Goal: Navigation & Orientation: Find specific page/section

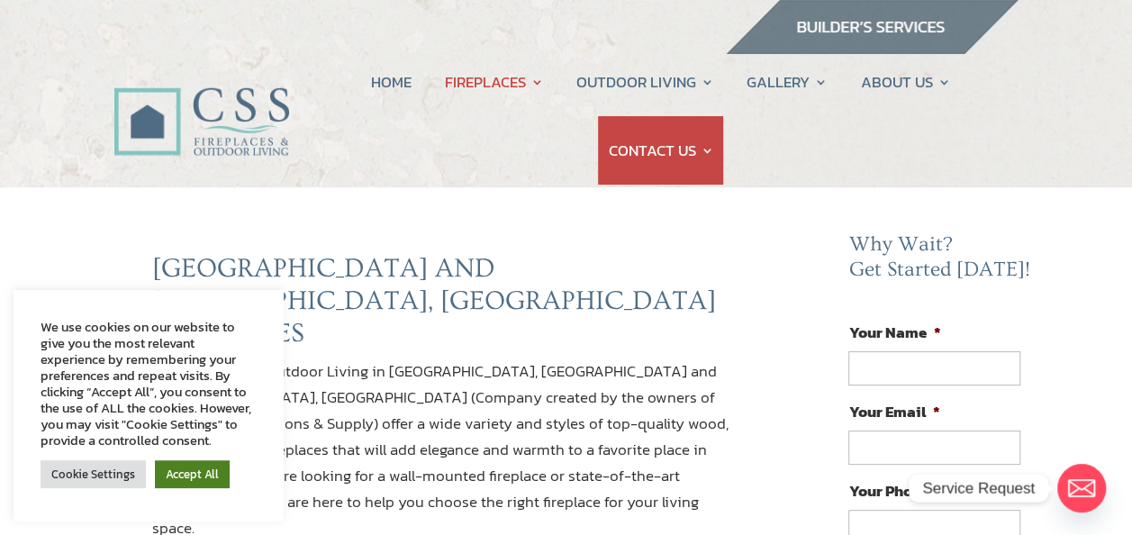
click at [194, 479] on link "Accept All" at bounding box center [192, 474] width 75 height 28
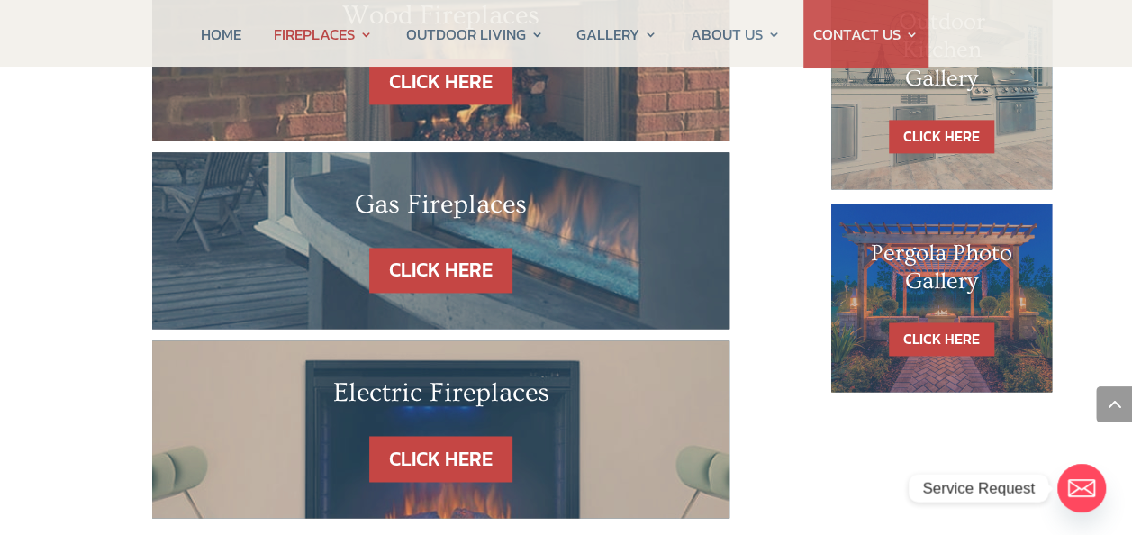
scroll to position [1180, 0]
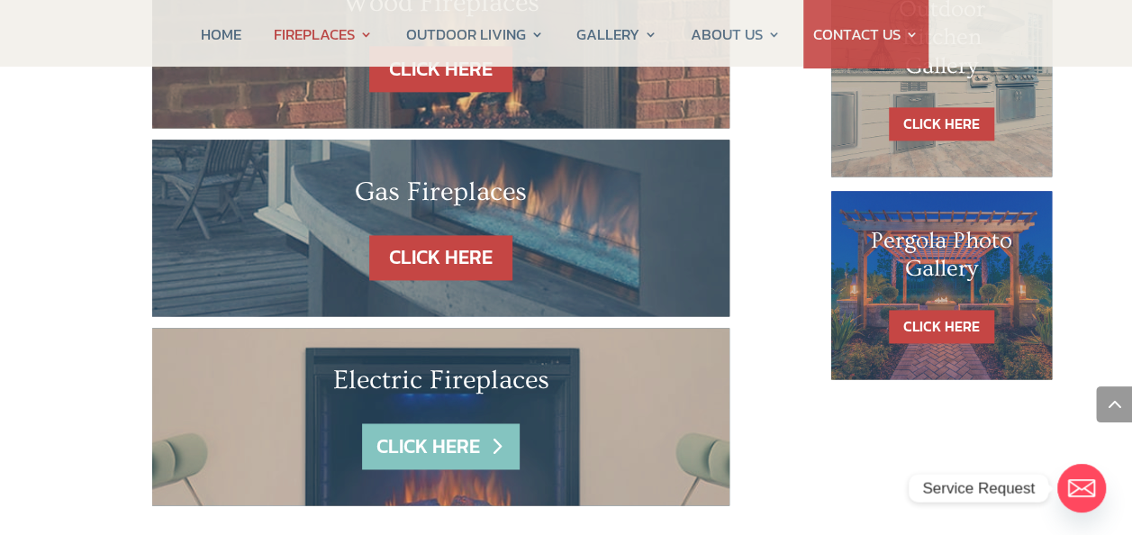
click at [468, 423] on link "CLICK HERE" at bounding box center [440, 446] width 157 height 46
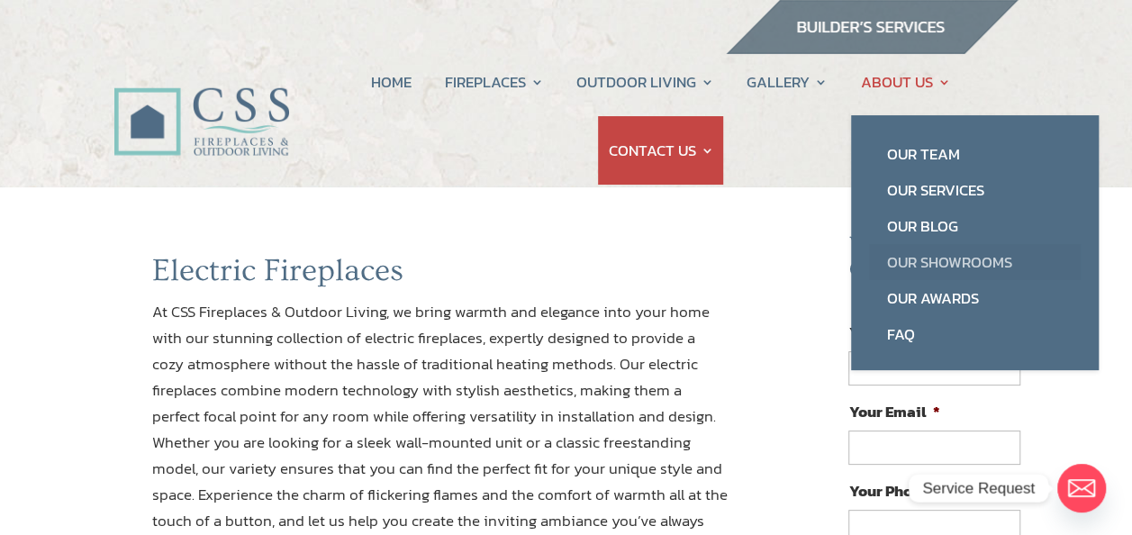
click at [933, 258] on link "Our Showrooms" at bounding box center [975, 262] width 212 height 36
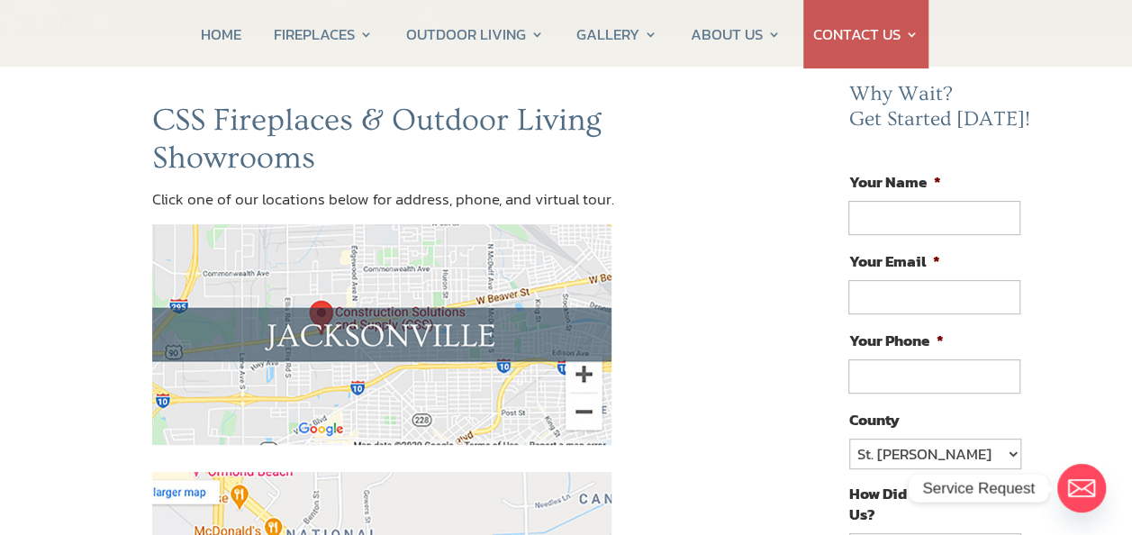
scroll to position [186, 0]
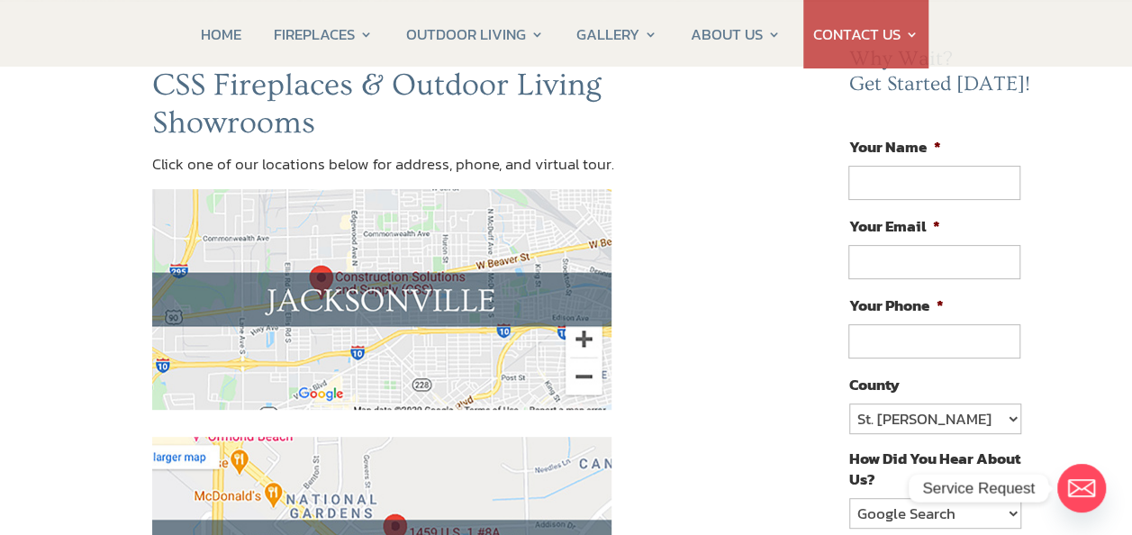
click at [377, 305] on img at bounding box center [381, 299] width 459 height 221
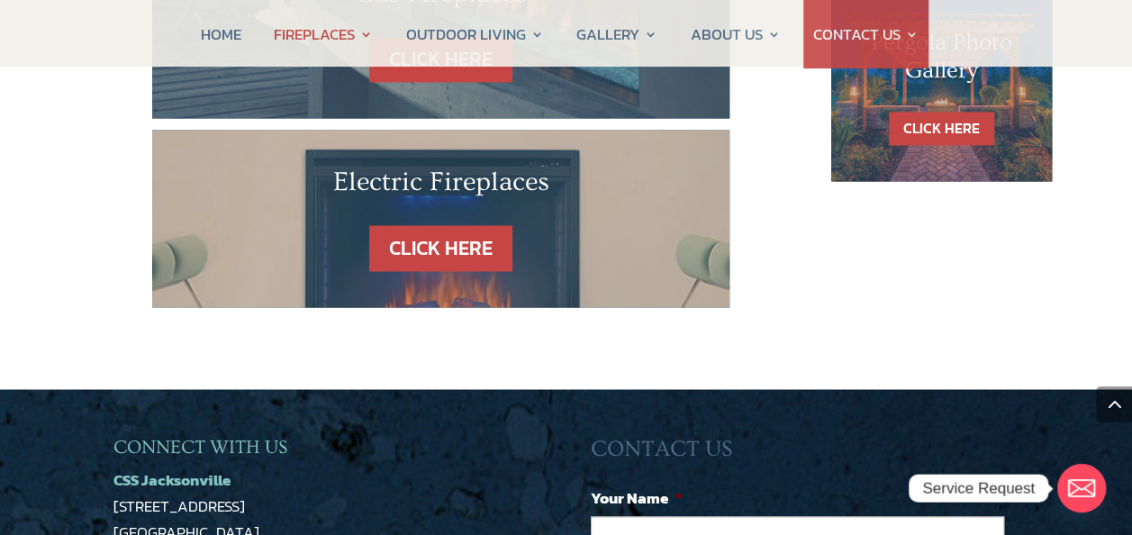
scroll to position [1180, 0]
